Goal: Information Seeking & Learning: Learn about a topic

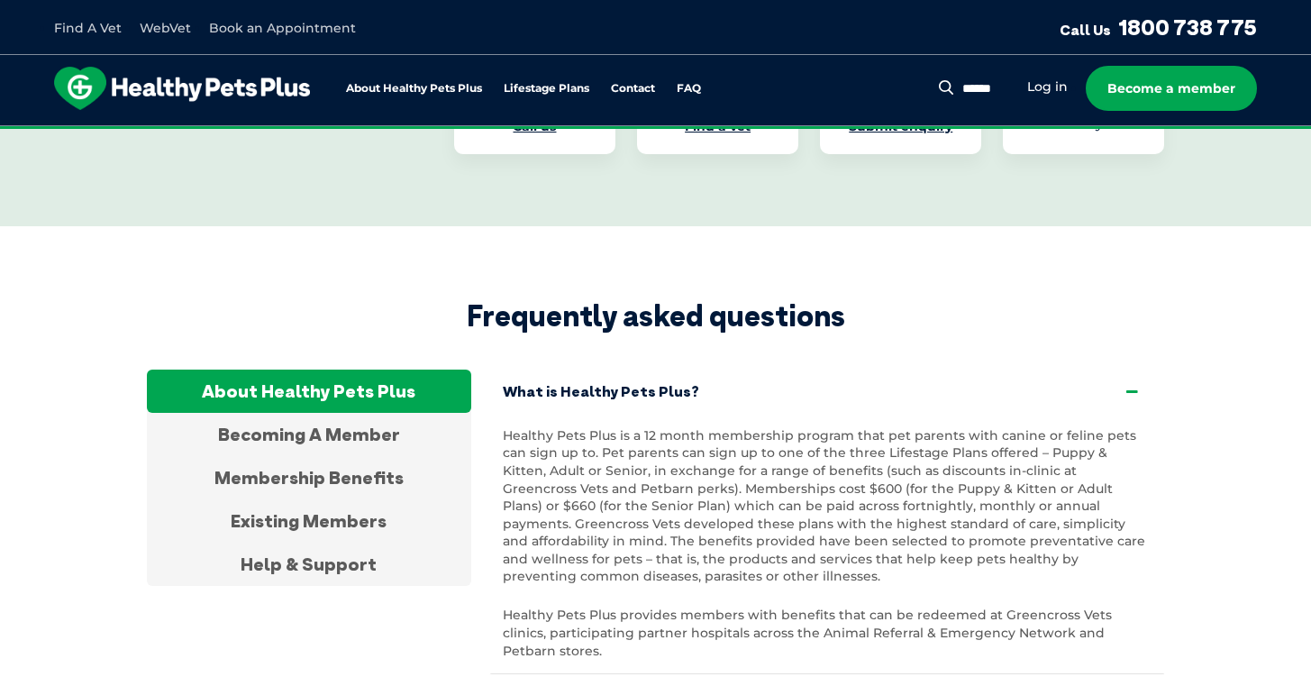
scroll to position [3541, 0]
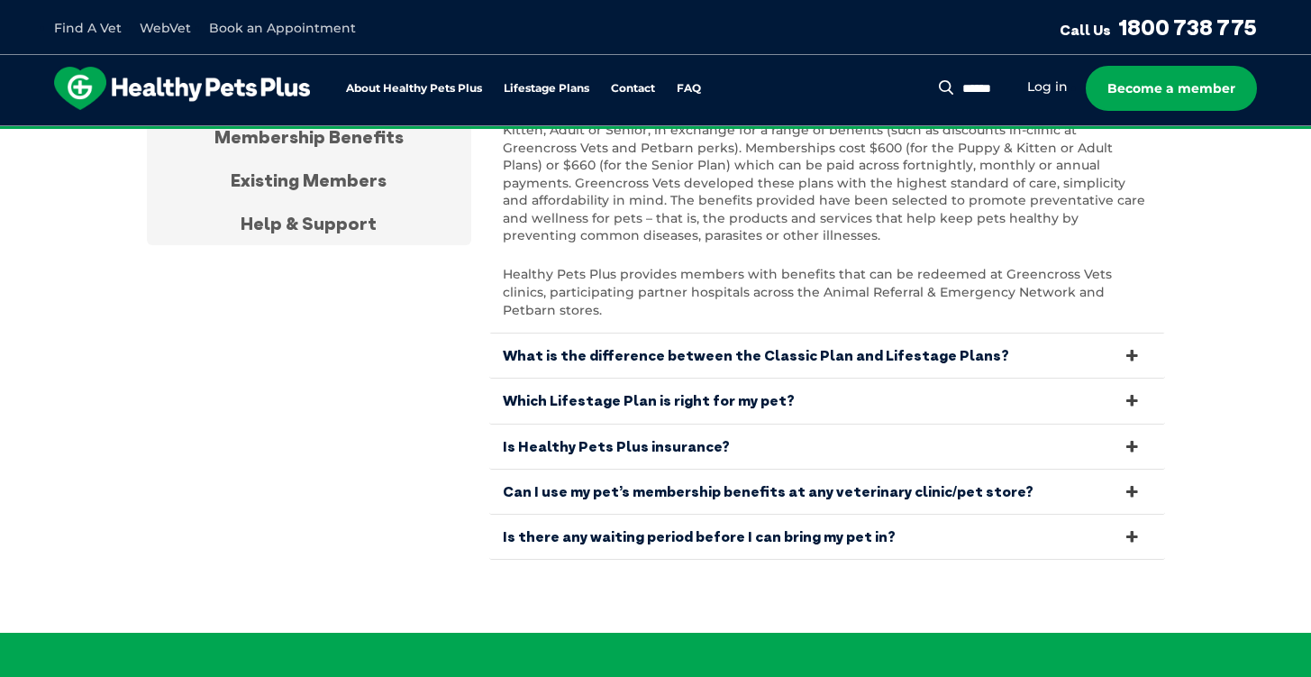
click at [915, 378] on link "Which Lifestage Plan is right for my pet?" at bounding box center [827, 400] width 676 height 44
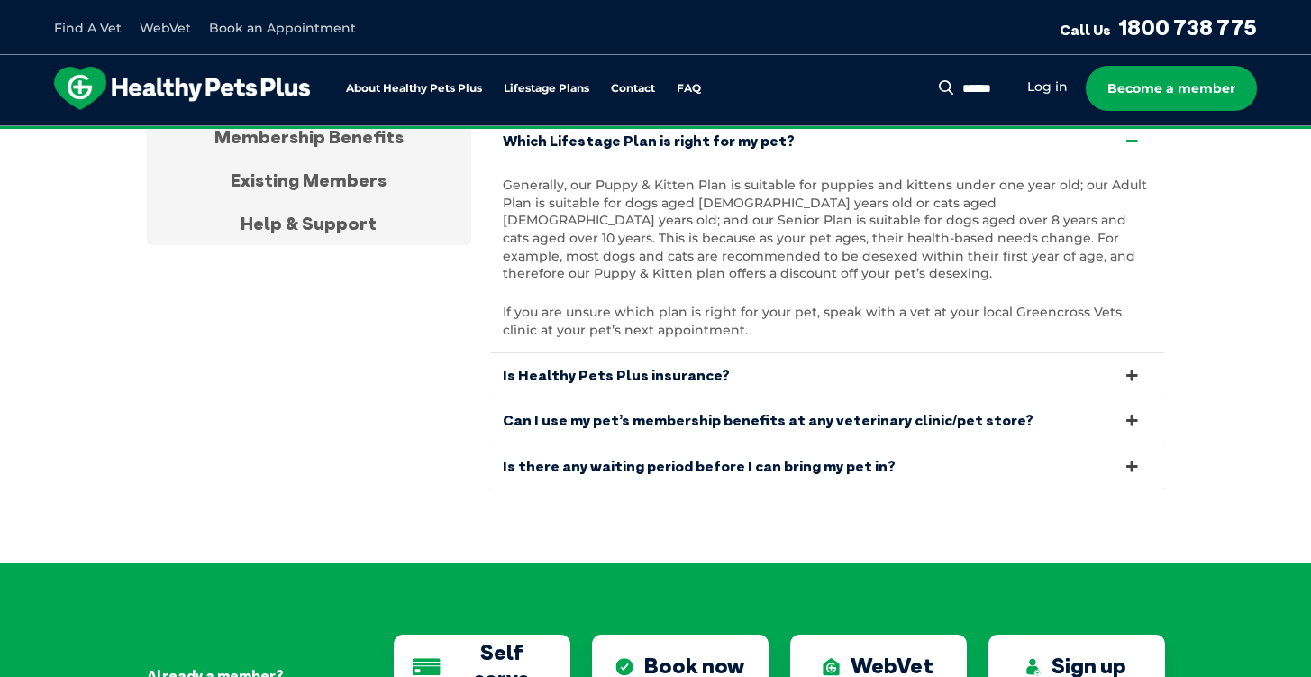
click at [941, 353] on link "Is Healthy Pets Plus insurance?" at bounding box center [827, 375] width 676 height 44
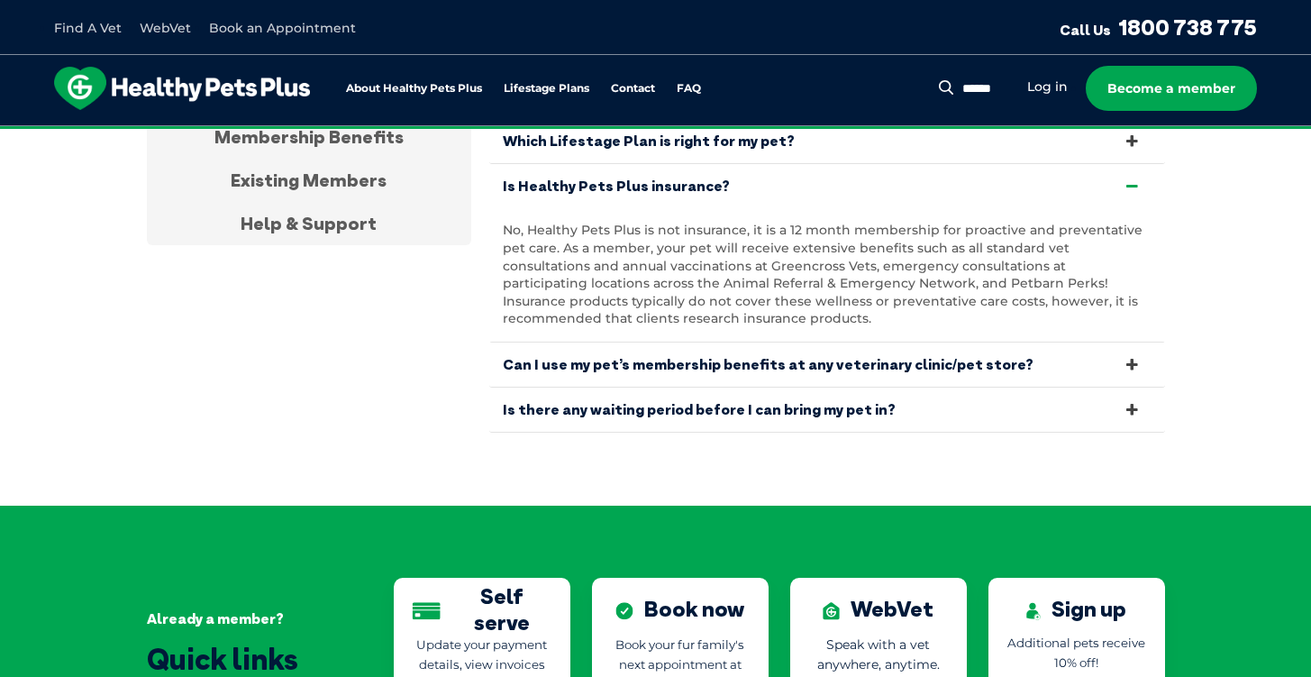
click at [937, 366] on link "Can I use my pet’s membership benefits at any veterinary clinic/pet store?" at bounding box center [827, 364] width 676 height 44
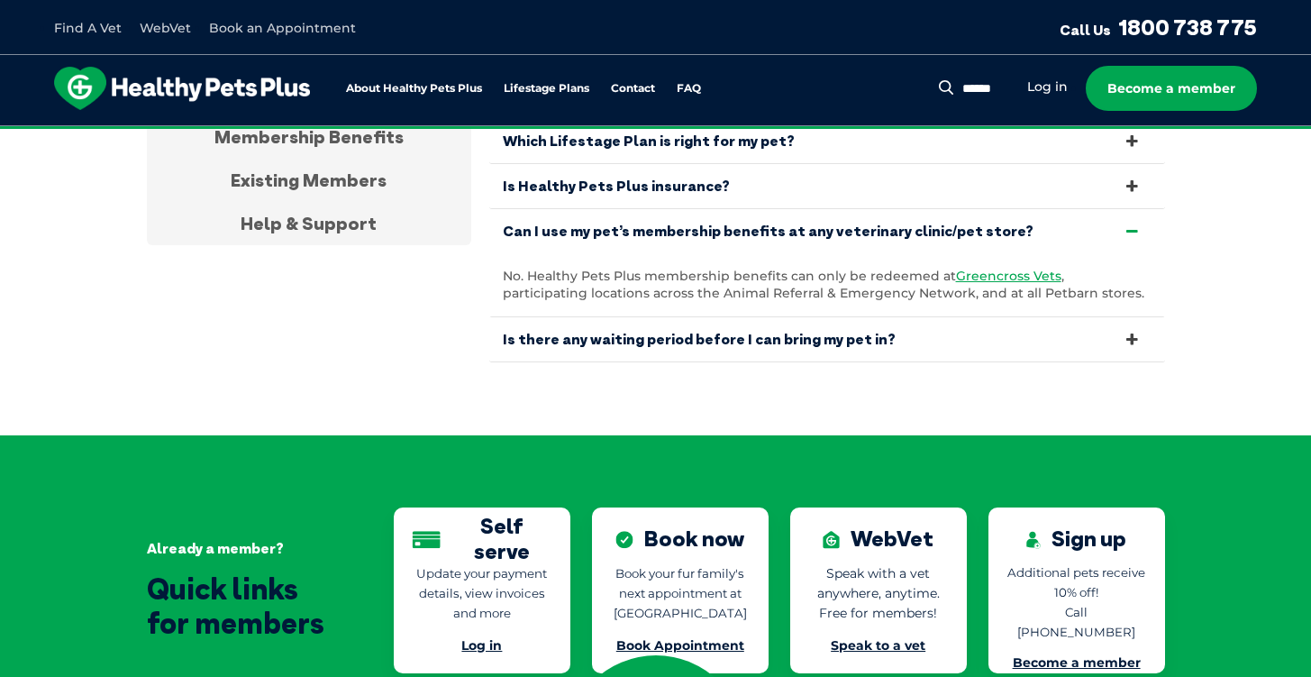
click at [931, 319] on link "Is there any waiting period before I can bring my pet in?" at bounding box center [827, 339] width 676 height 44
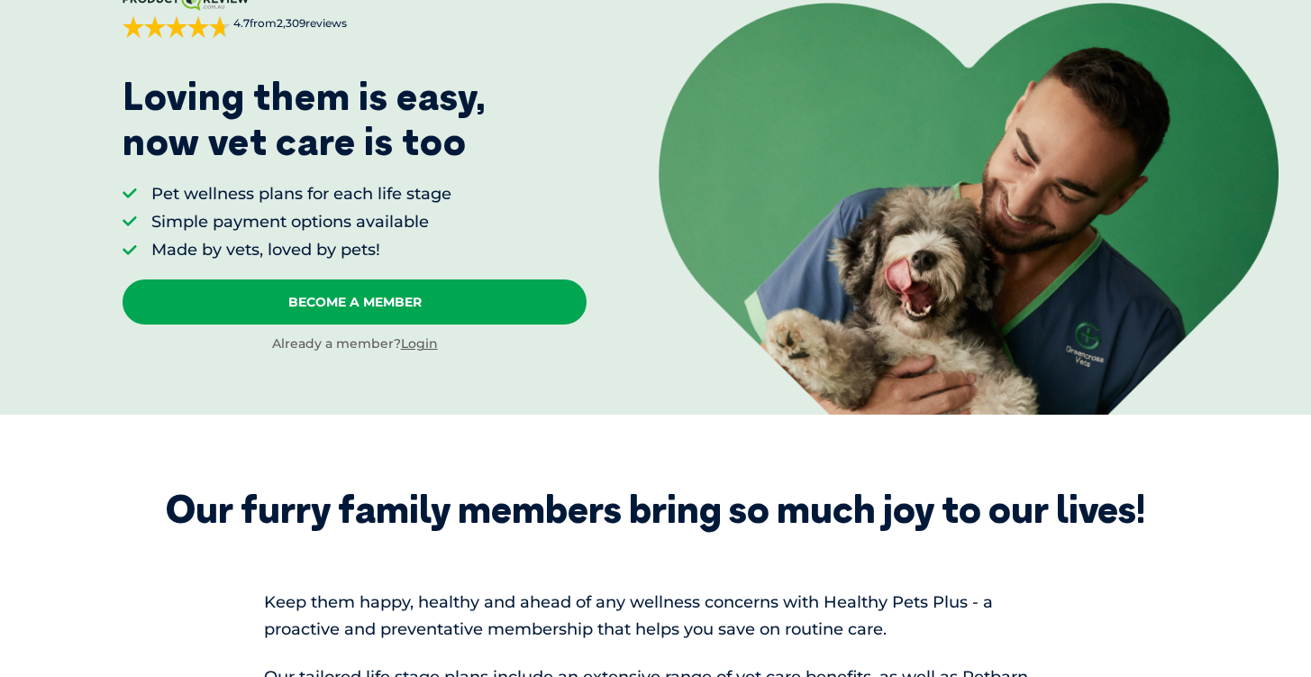
scroll to position [0, 0]
